Goal: Information Seeking & Learning: Learn about a topic

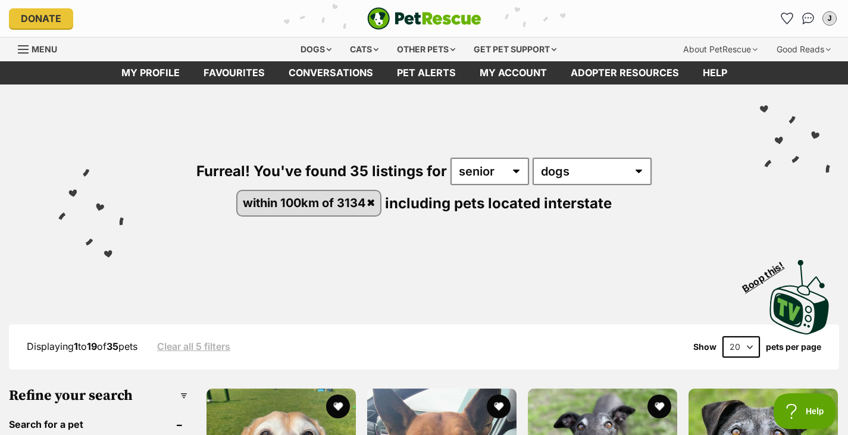
click at [557, 264] on div "Visit PetRescue TV (external site) Boop this!" at bounding box center [424, 292] width 812 height 87
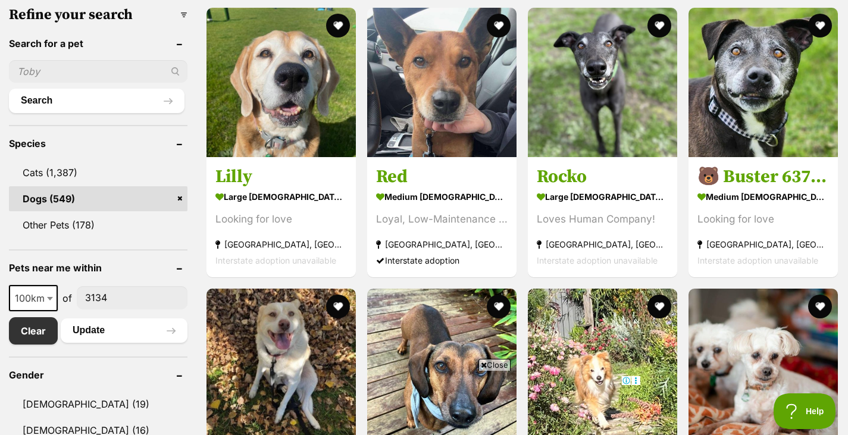
scroll to position [357, 0]
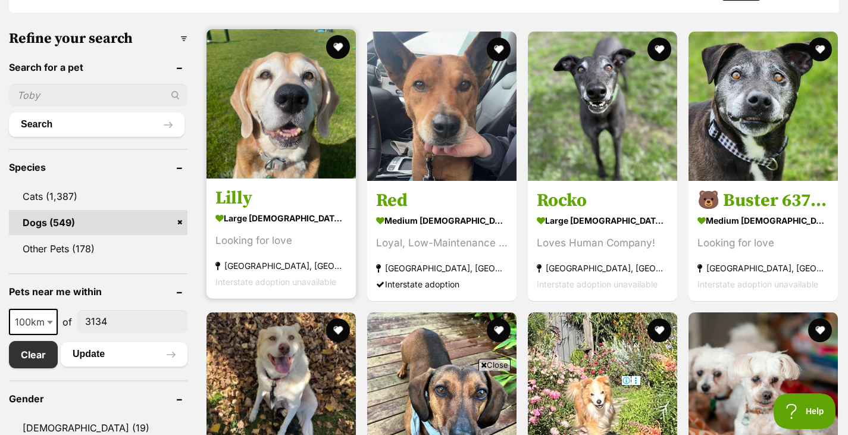
click at [273, 206] on h3 "Lilly" at bounding box center [281, 198] width 132 height 23
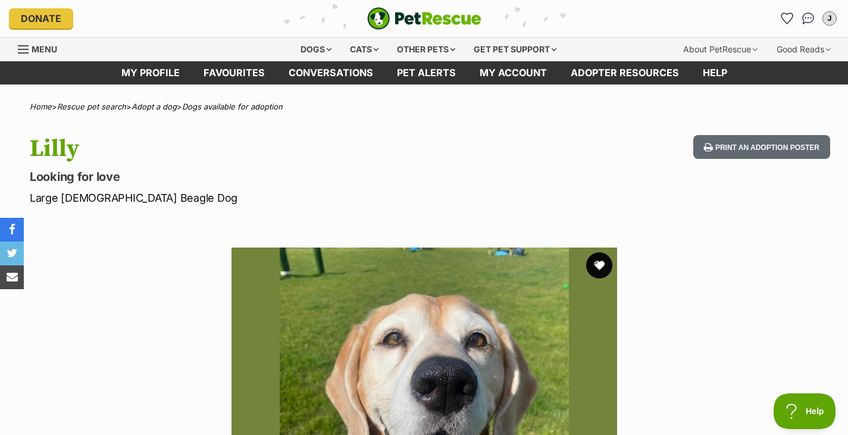
click at [599, 270] on button "favourite" at bounding box center [599, 265] width 26 height 26
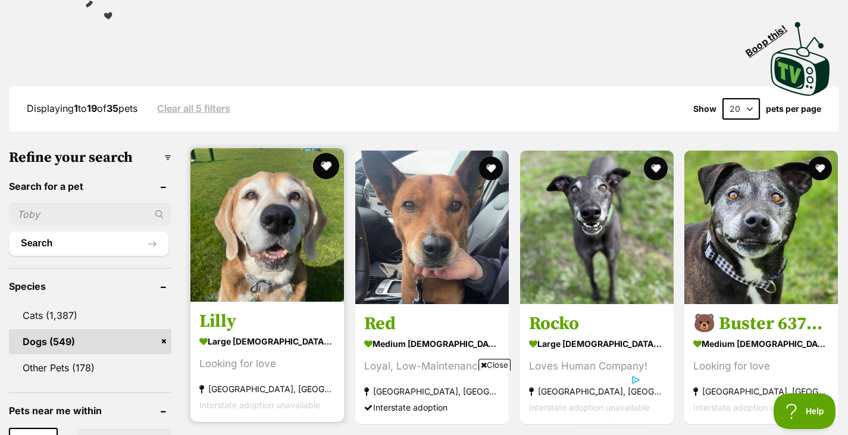
click at [327, 165] on button "favourite" at bounding box center [326, 166] width 26 height 26
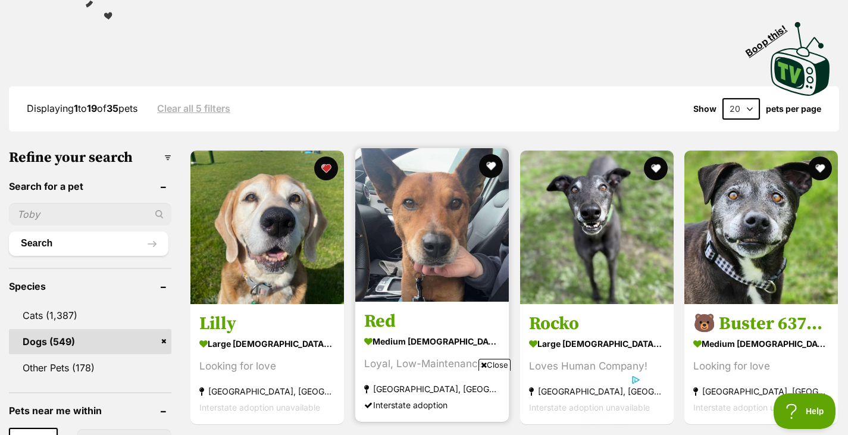
click at [439, 233] on img at bounding box center [432, 225] width 154 height 154
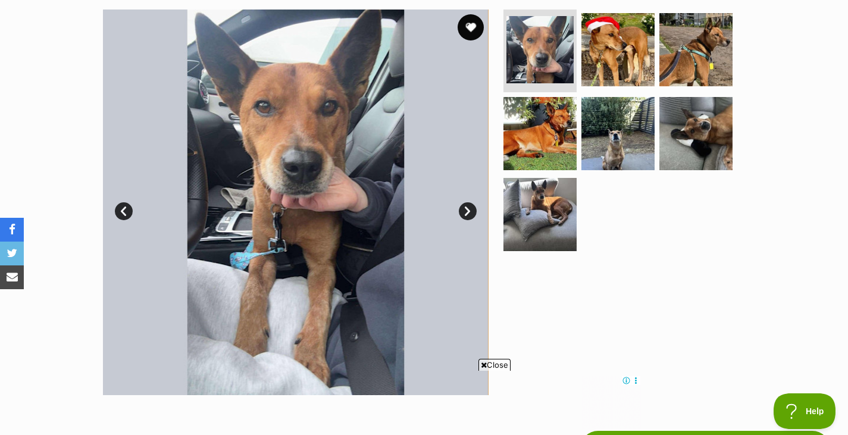
click at [476, 27] on button "favourite" at bounding box center [471, 27] width 26 height 26
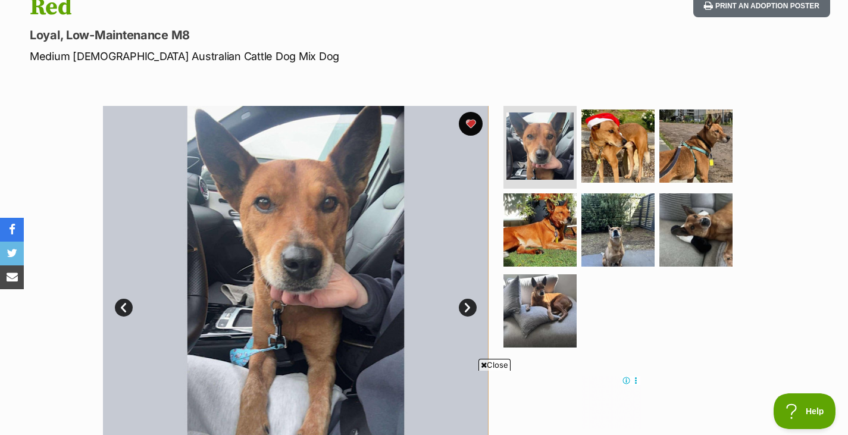
scroll to position [119, 0]
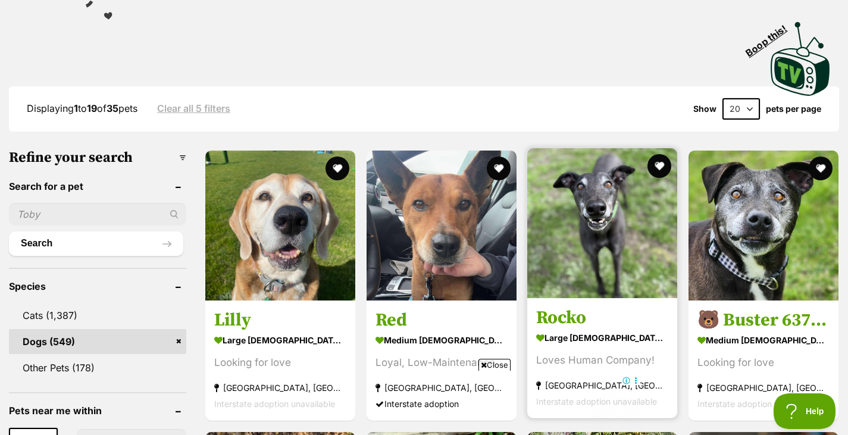
click at [604, 323] on h3 "Rocko" at bounding box center [602, 317] width 132 height 23
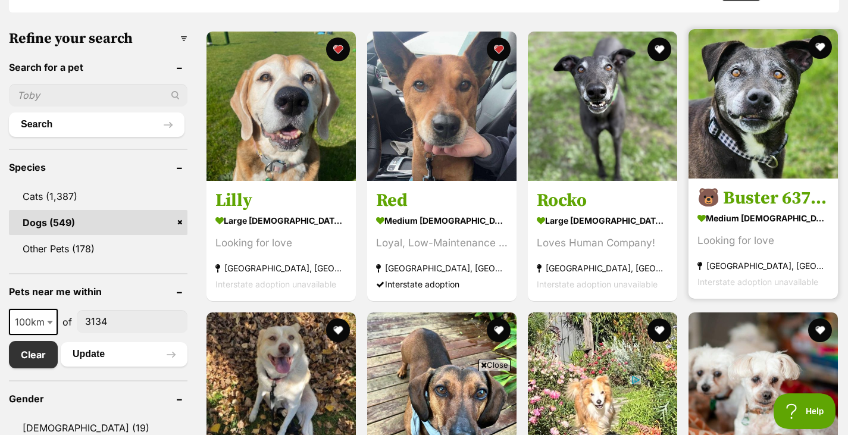
click at [774, 198] on h3 "🐻 Buster 6375 🐻" at bounding box center [764, 198] width 132 height 23
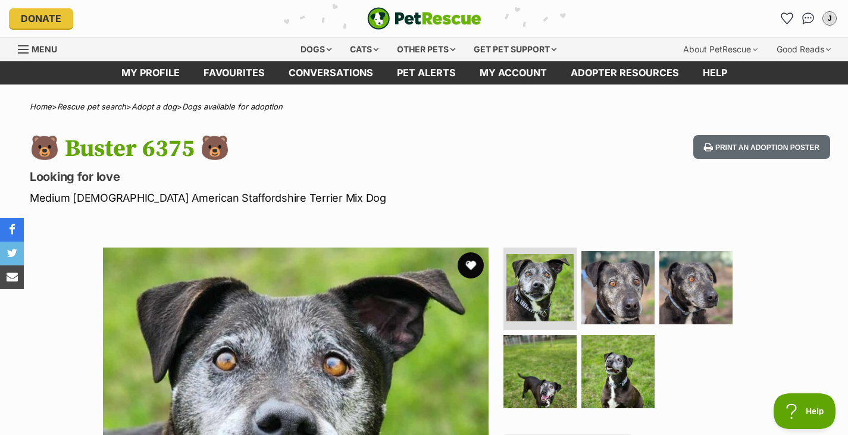
click at [471, 262] on button "favourite" at bounding box center [471, 265] width 26 height 26
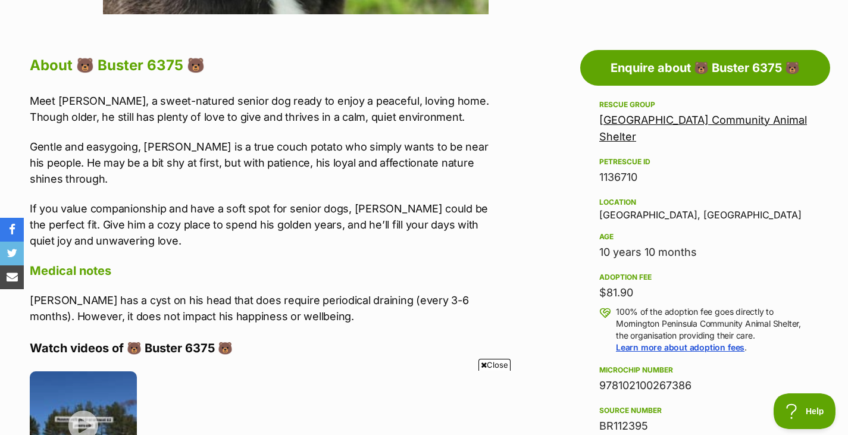
scroll to position [595, 0]
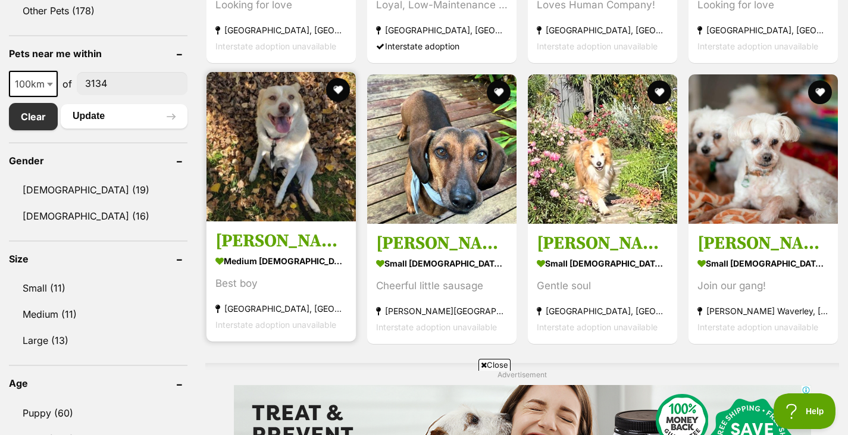
click at [270, 249] on h3 "[PERSON_NAME]" at bounding box center [281, 241] width 132 height 23
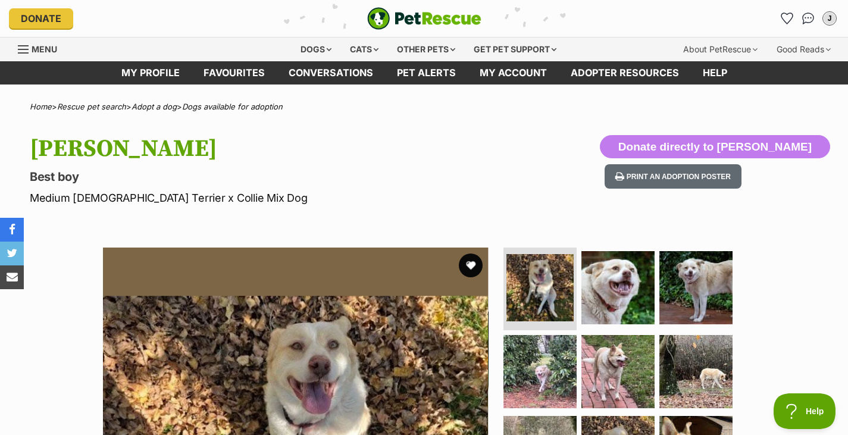
scroll to position [119, 0]
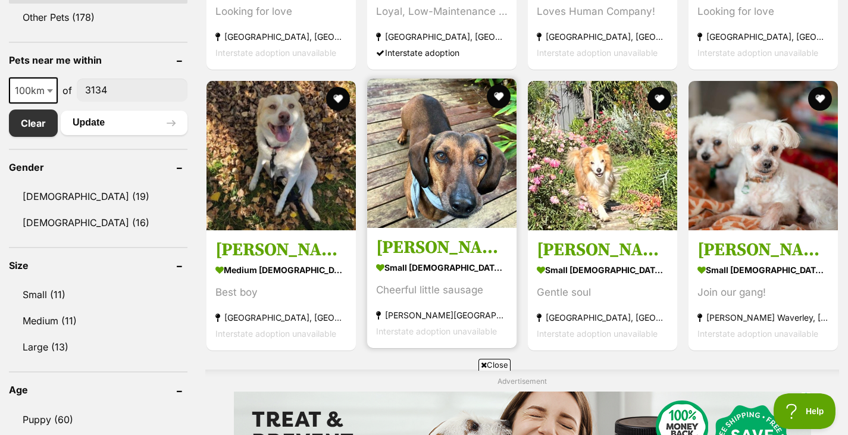
click at [449, 259] on h3 "Frankie Silvanus" at bounding box center [442, 247] width 132 height 23
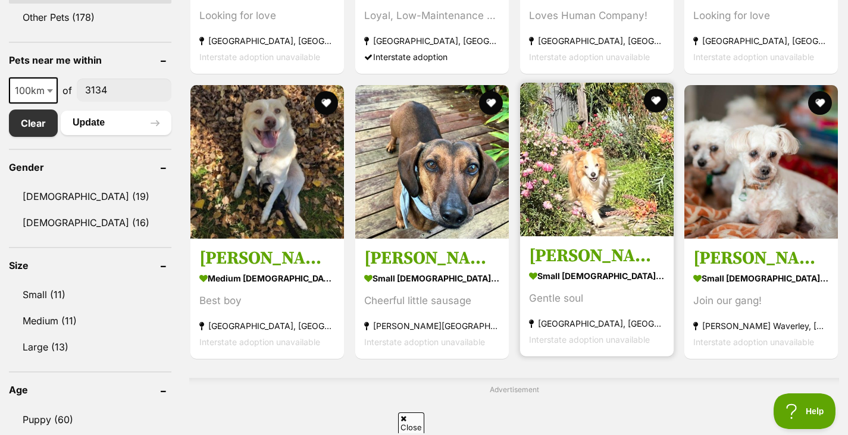
click at [618, 258] on h3 "[PERSON_NAME]" at bounding box center [597, 256] width 136 height 23
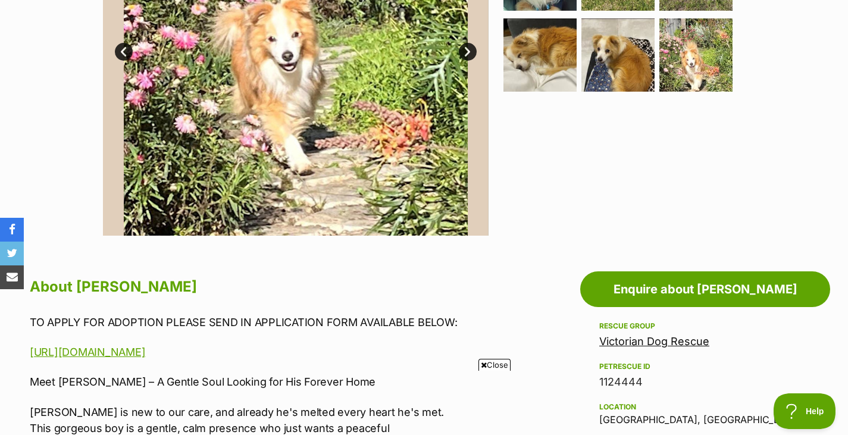
scroll to position [238, 0]
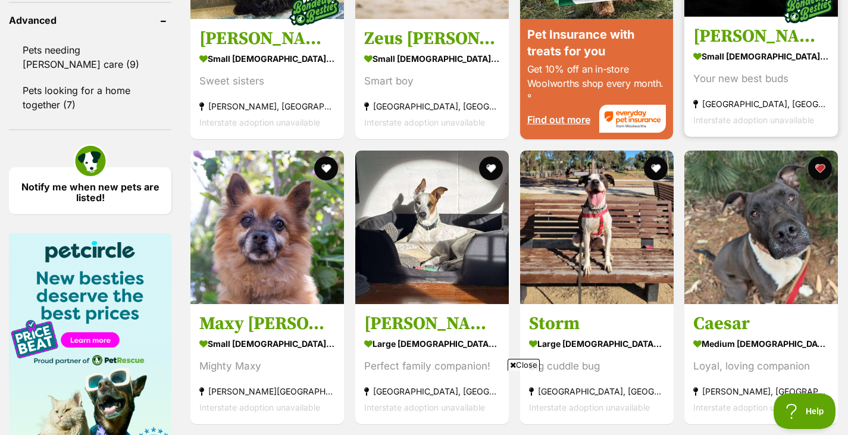
scroll to position [1422, 0]
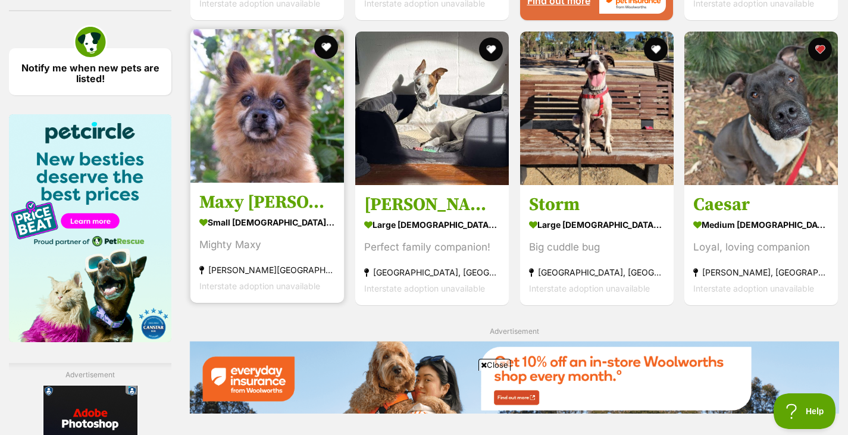
click at [305, 201] on h3 "Maxy O’Cleary" at bounding box center [267, 202] width 136 height 23
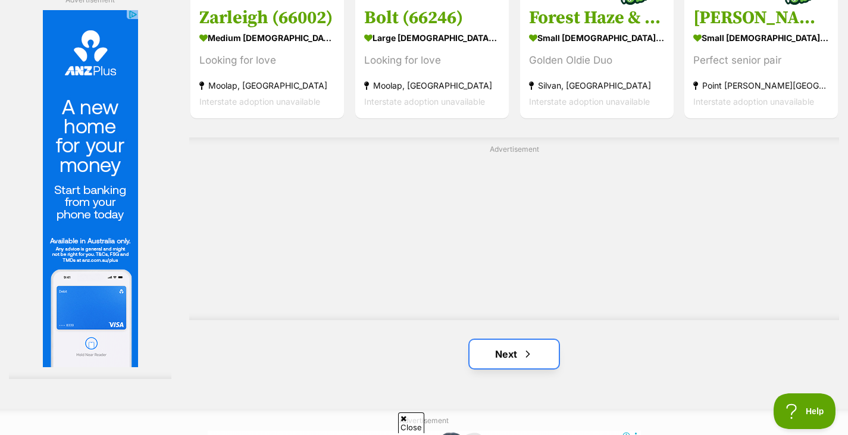
click at [528, 347] on span "Next page" at bounding box center [528, 354] width 12 height 14
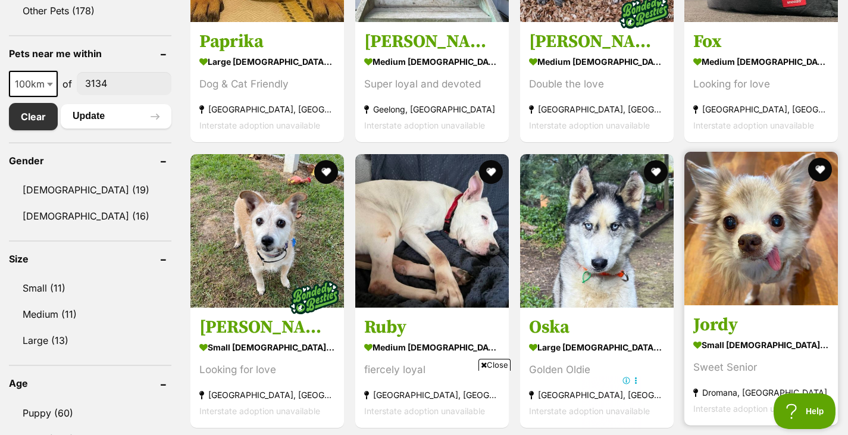
scroll to position [476, 0]
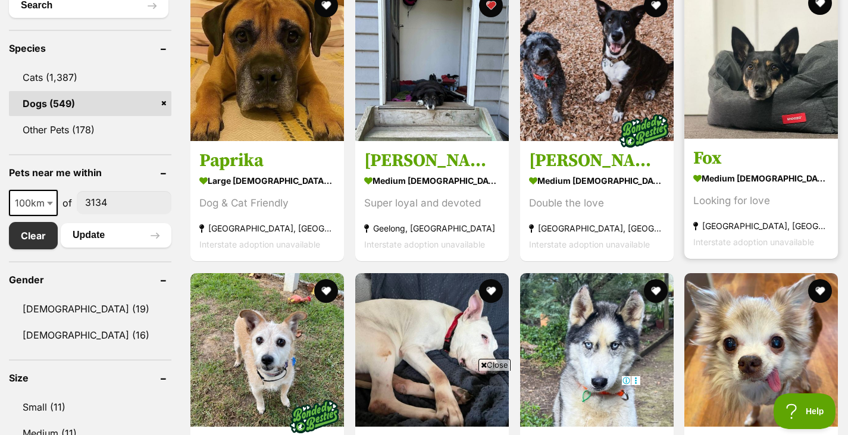
click at [745, 171] on link "Fox medium male Dog Looking for love Greensborough, VIC Interstate adoption una…" at bounding box center [761, 199] width 154 height 121
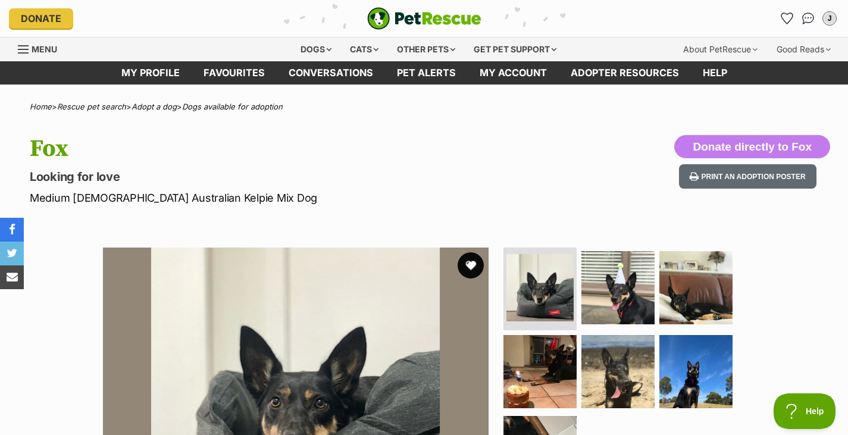
click at [470, 262] on button "favourite" at bounding box center [471, 265] width 26 height 26
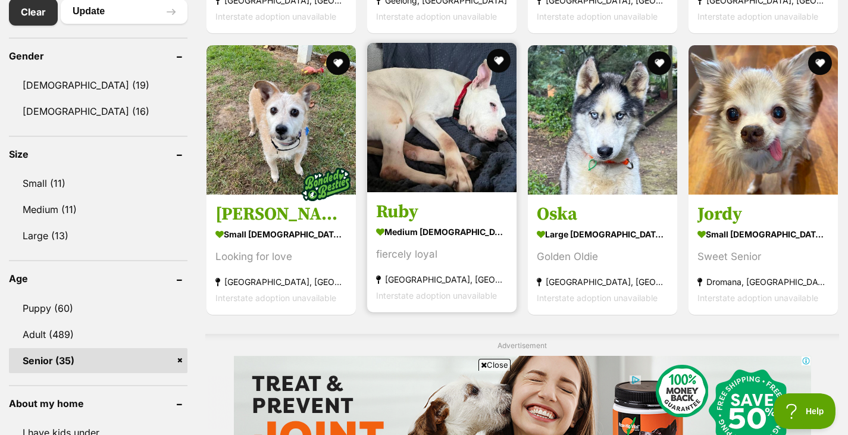
click at [476, 131] on img at bounding box center [441, 117] width 149 height 149
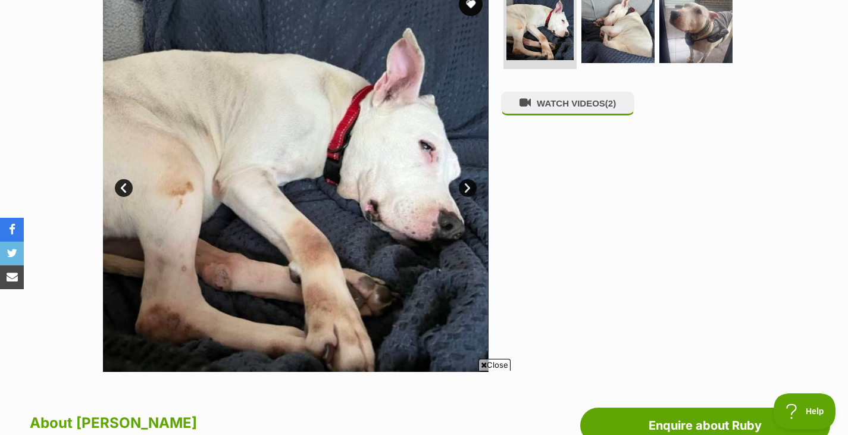
scroll to position [238, 0]
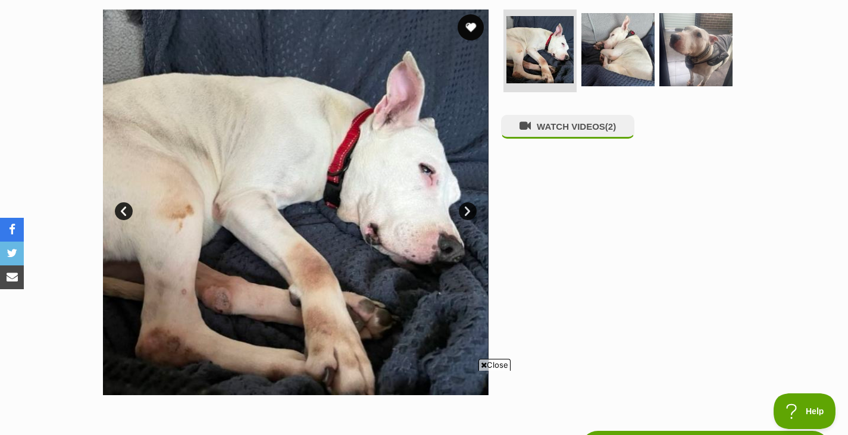
click at [471, 30] on button "favourite" at bounding box center [471, 27] width 26 height 26
click at [471, 211] on link "Next" at bounding box center [468, 211] width 18 height 18
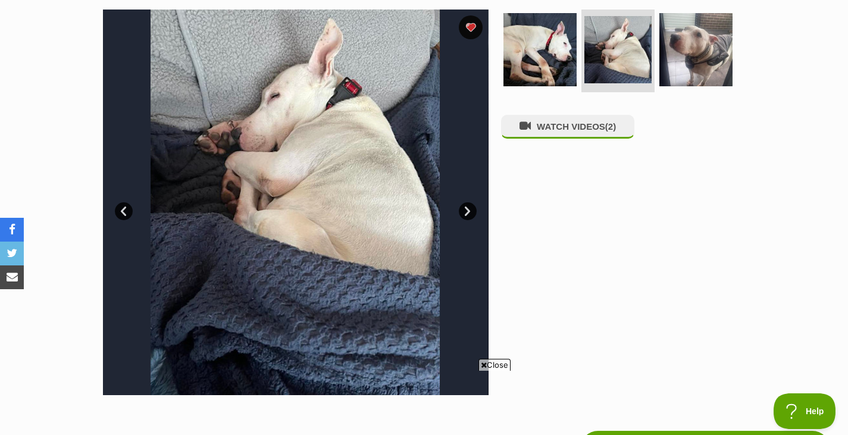
click at [471, 211] on link "Next" at bounding box center [468, 211] width 18 height 18
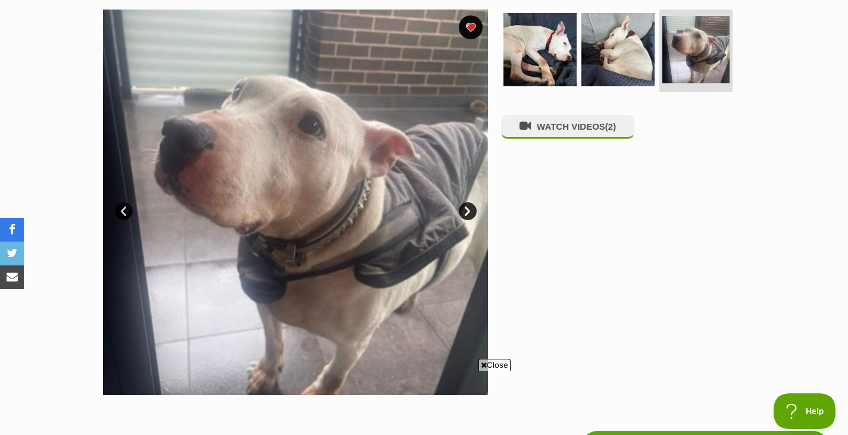
click at [119, 206] on link "Prev" at bounding box center [124, 211] width 18 height 18
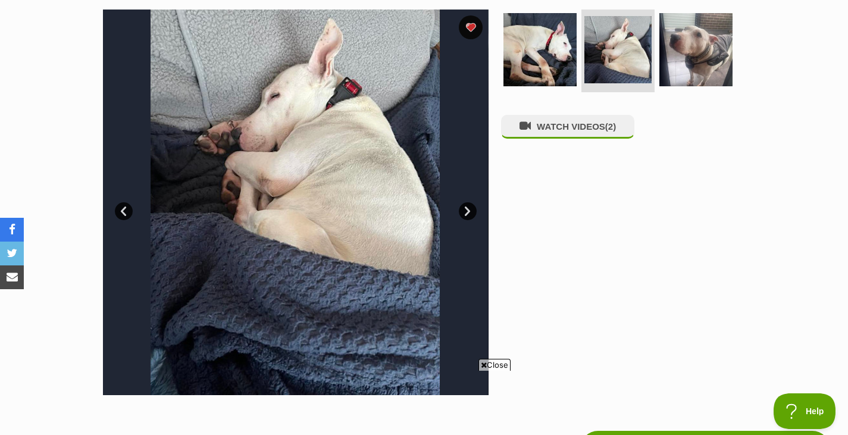
scroll to position [0, 0]
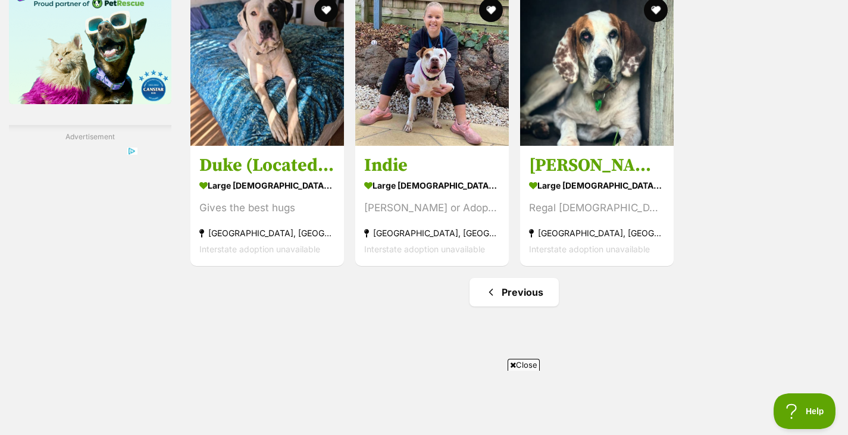
scroll to position [1666, 0]
